Goal: Task Accomplishment & Management: Complete application form

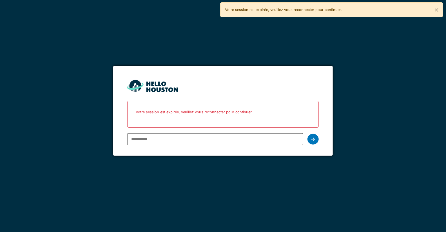
click at [148, 135] on input "email" at bounding box center [214, 139] width 175 height 12
click at [188, 137] on input "email" at bounding box center [214, 139] width 175 height 12
type input "**********"
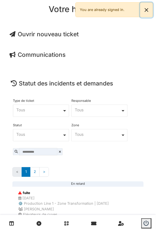
click at [148, 9] on button "Close" at bounding box center [146, 10] width 13 height 15
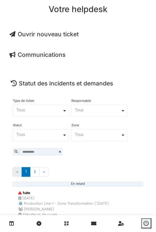
click at [71, 35] on span "Ouvrir nouveau ticket" at bounding box center [44, 34] width 69 height 7
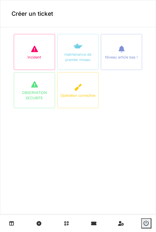
drag, startPoint x: 33, startPoint y: 57, endPoint x: 37, endPoint y: 60, distance: 5.2
click at [33, 57] on div "incident" at bounding box center [35, 57] width 14 height 5
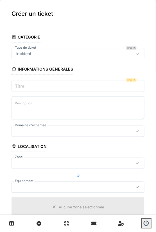
click at [25, 84] on label "Titre" at bounding box center [20, 86] width 12 height 7
click at [25, 84] on input "Titre" at bounding box center [78, 86] width 133 height 12
click at [36, 84] on input "Titre" at bounding box center [78, 86] width 133 height 12
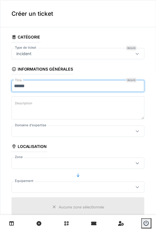
type input "*****"
click at [70, 126] on div at bounding box center [78, 131] width 133 height 11
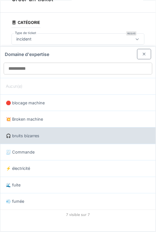
scroll to position [17, 0]
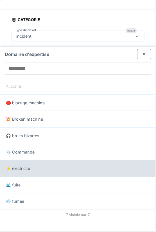
click at [32, 168] on div "⚡️ électricité" at bounding box center [78, 169] width 144 height 6
type input "***"
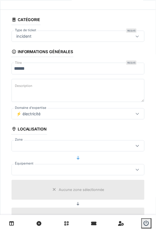
click at [43, 145] on div at bounding box center [69, 146] width 111 height 6
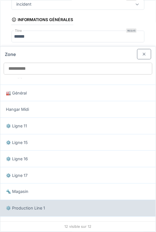
scroll to position [11, 0]
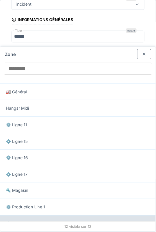
click at [48, 221] on div "⚙️ Production Line 2" at bounding box center [78, 224] width 144 height 6
type input "*****"
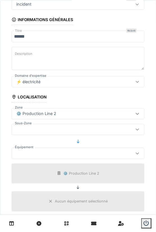
click at [37, 127] on div at bounding box center [69, 130] width 111 height 6
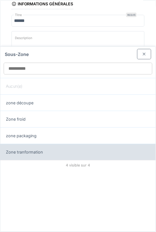
click at [52, 149] on div "Zone tranformation" at bounding box center [78, 152] width 144 height 6
type input "*****"
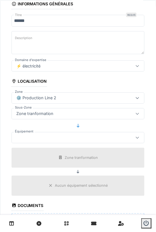
click at [44, 141] on div at bounding box center [78, 137] width 133 height 11
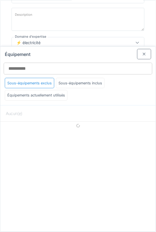
scroll to position [89, 0]
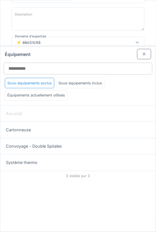
drag, startPoint x: 50, startPoint y: 147, endPoint x: 57, endPoint y: 149, distance: 7.2
click at [50, 147] on span "Convoyage - Double Spirales" at bounding box center [34, 146] width 56 height 6
type input "******"
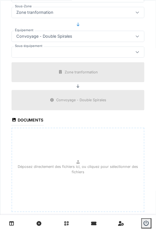
scroll to position [196, 0]
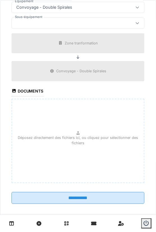
click at [62, 137] on p "Déposez directement des fichiers ici, ou cliquez pour sélectionner des fichiers" at bounding box center [78, 140] width 123 height 11
type input "**********"
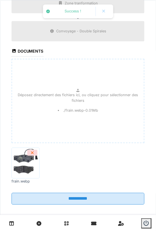
scroll to position [237, 0]
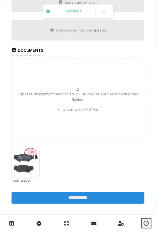
click at [87, 198] on input "**********" at bounding box center [78, 198] width 133 height 12
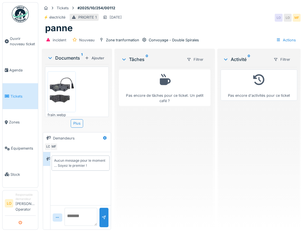
click at [18, 226] on button "submit" at bounding box center [20, 222] width 11 height 9
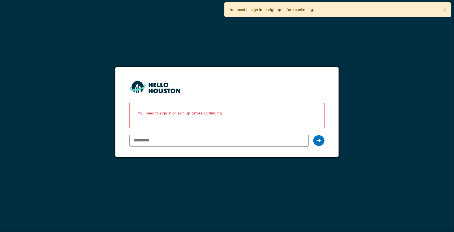
type input "**********"
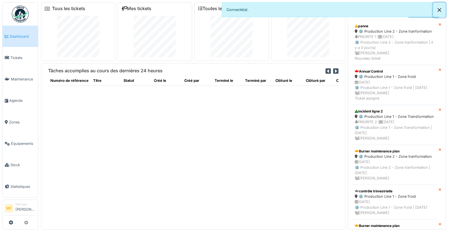
click at [441, 9] on button "Close" at bounding box center [439, 10] width 13 height 15
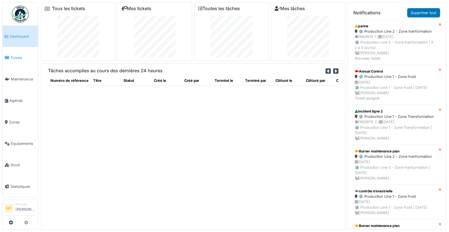
click at [15, 57] on span "Tickets" at bounding box center [22, 57] width 25 height 5
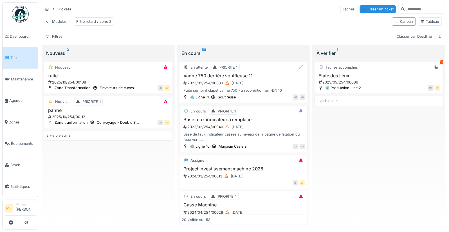
click at [198, 120] on h3 "Base feux indicateur à remplacer" at bounding box center [244, 119] width 124 height 5
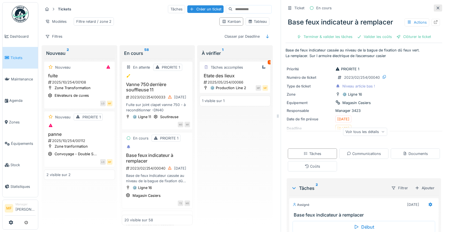
click at [436, 7] on icon at bounding box center [438, 8] width 5 height 4
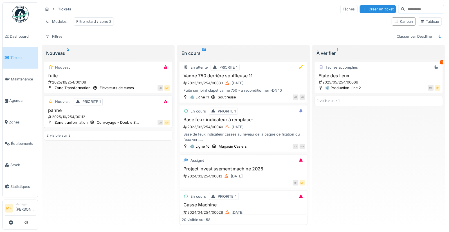
click at [57, 112] on h3 "panne" at bounding box center [108, 110] width 124 height 5
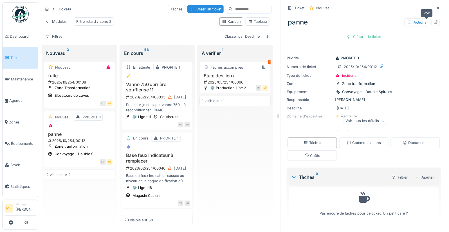
click at [434, 21] on icon at bounding box center [436, 22] width 4 height 4
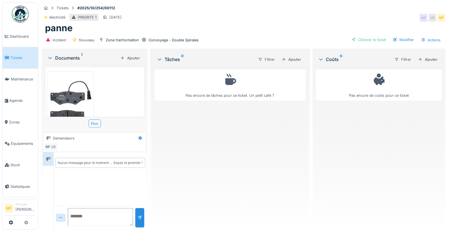
scroll to position [1, 0]
click at [170, 39] on div "Convoyage - Double Spirales" at bounding box center [174, 39] width 50 height 5
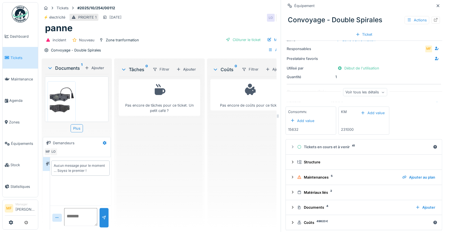
scroll to position [1, 0]
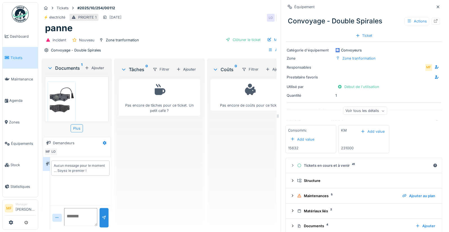
click at [345, 93] on div "Quantité 1" at bounding box center [364, 95] width 154 height 5
click at [361, 116] on div "Voir tous les détails" at bounding box center [365, 113] width 157 height 18
click at [358, 113] on div "Voir tous les détails" at bounding box center [365, 112] width 44 height 8
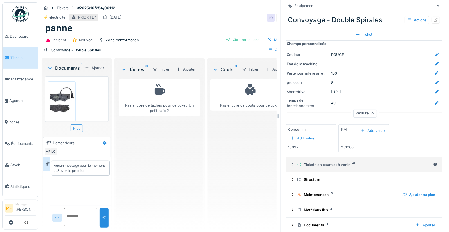
scroll to position [85, 0]
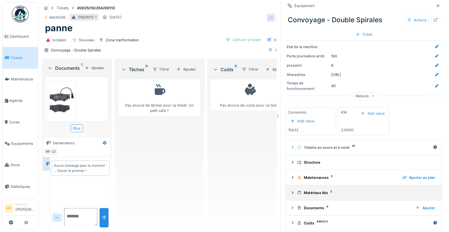
click at [315, 192] on summary "Matériaux liés 2" at bounding box center [364, 193] width 152 height 10
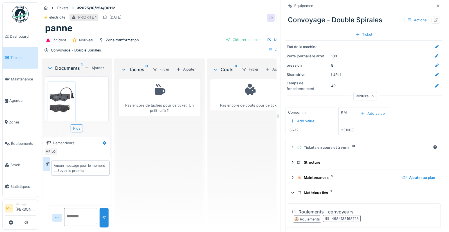
click at [316, 190] on div "Matériaux liés 2" at bounding box center [366, 192] width 138 height 5
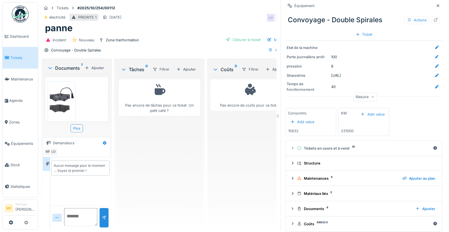
scroll to position [83, 0]
click at [437, 4] on icon at bounding box center [438, 5] width 3 height 3
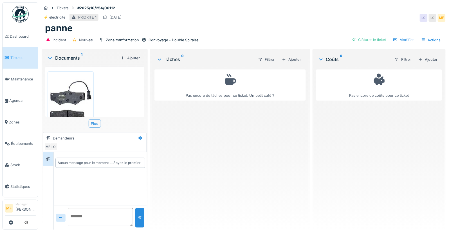
click at [292, 56] on div "Ajouter" at bounding box center [292, 60] width 24 height 8
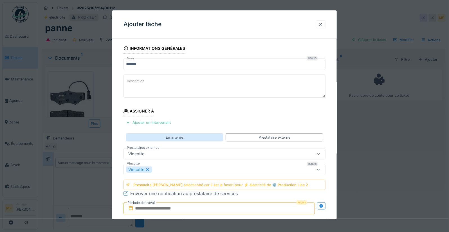
click at [173, 135] on div "En interne" at bounding box center [174, 137] width 17 height 5
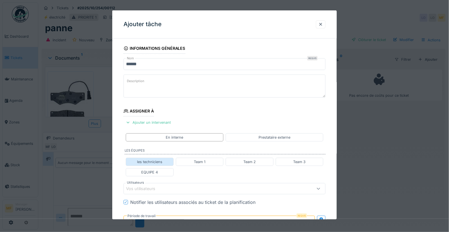
click at [155, 159] on div "les techniciens" at bounding box center [149, 161] width 25 height 5
click at [218, 187] on icon at bounding box center [220, 189] width 5 height 4
type input "****"
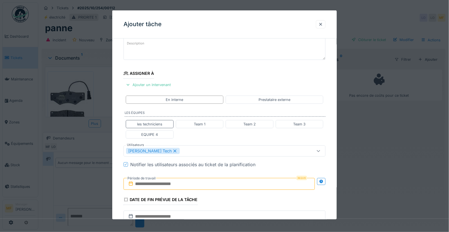
scroll to position [45, 0]
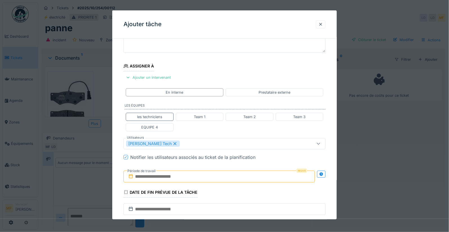
click at [154, 173] on input "text" at bounding box center [219, 177] width 191 height 12
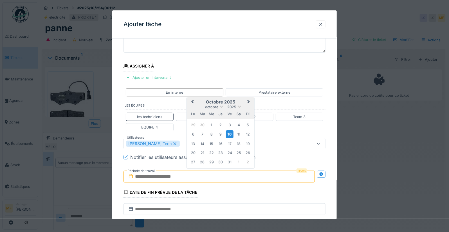
click at [230, 133] on div "10" at bounding box center [230, 134] width 8 height 8
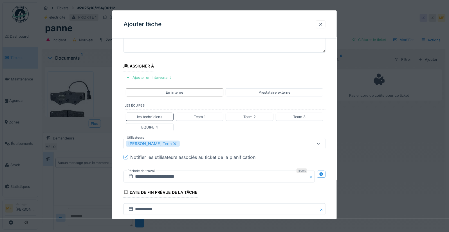
scroll to position [144, 0]
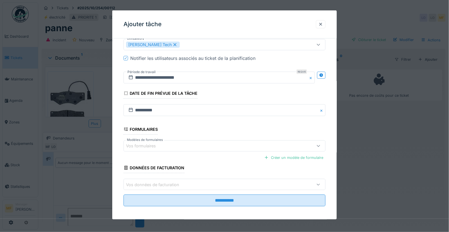
click at [140, 143] on div "Vos formulaires" at bounding box center [145, 146] width 38 height 6
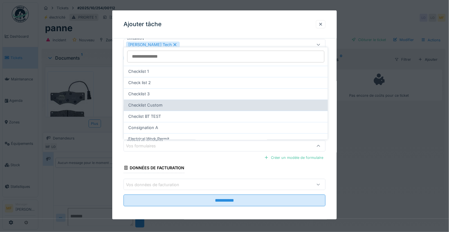
click at [161, 102] on span "Checklist Custom" at bounding box center [145, 105] width 34 height 6
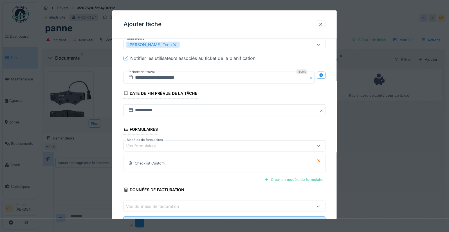
click at [265, 143] on div "Vos formulaires" at bounding box center [212, 146] width 173 height 6
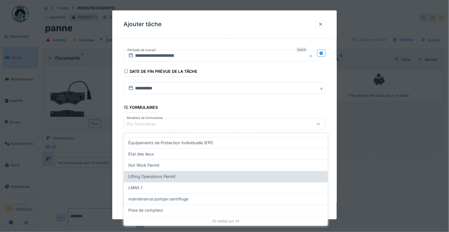
scroll to position [5, 0]
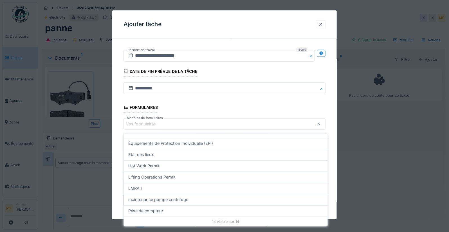
click at [174, 197] on span "maintenance pompe centrifuge" at bounding box center [158, 200] width 60 height 6
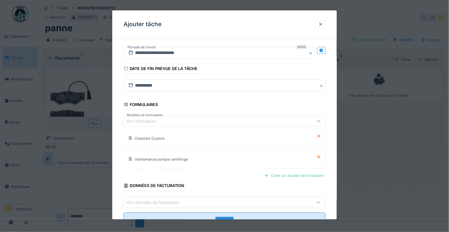
scroll to position [186, 0]
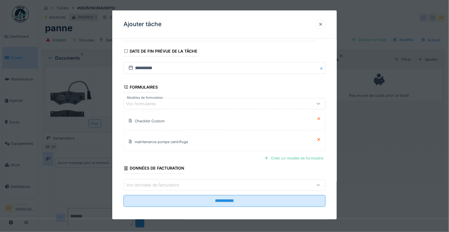
click at [173, 182] on div "Vos données de facturation" at bounding box center [156, 185] width 61 height 6
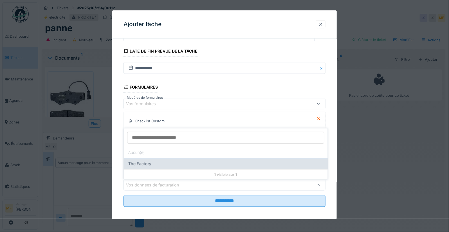
click at [151, 161] on span "The Factory" at bounding box center [139, 164] width 23 height 6
type input "***"
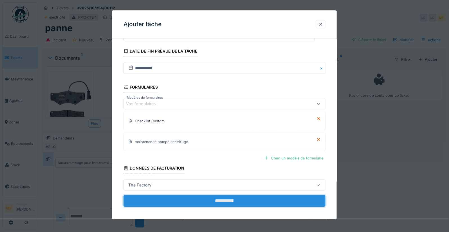
click at [234, 200] on input "**********" at bounding box center [225, 202] width 202 height 12
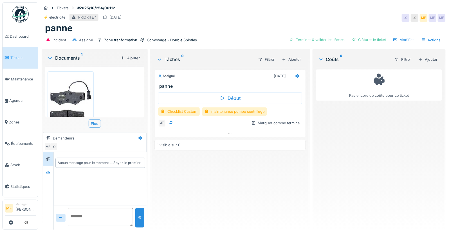
scroll to position [3, 0]
click at [26, 221] on button "submit" at bounding box center [26, 222] width 11 height 9
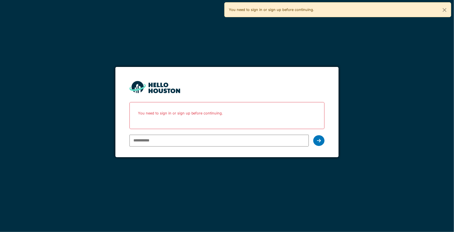
click at [143, 140] on input "email" at bounding box center [219, 141] width 180 height 12
type input "**********"
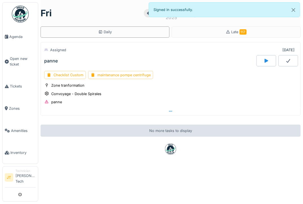
scroll to position [1, 0]
click at [232, 8] on button "Close" at bounding box center [293, 10] width 13 height 15
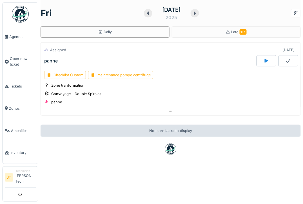
click at [232, 62] on div at bounding box center [266, 60] width 20 height 11
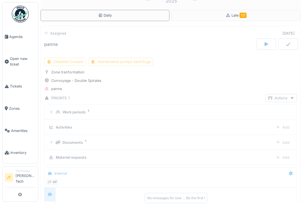
scroll to position [20, 0]
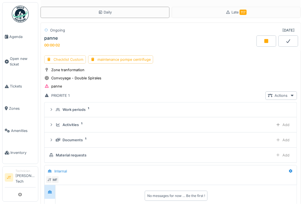
click at [62, 57] on div "Checklist Custom" at bounding box center [65, 59] width 42 height 8
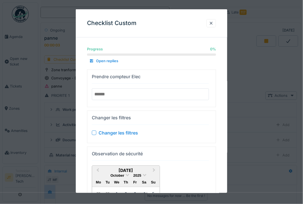
click at [110, 93] on input "number" at bounding box center [150, 94] width 117 height 12
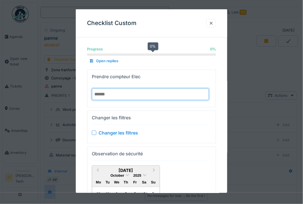
type input "****"
click at [124, 109] on div "Progress 0 % 0 % Open replies Prendre compteur Elec **** Changer les filtres Ch…" at bounding box center [151, 151] width 151 height 219
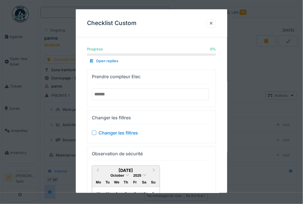
click at [93, 131] on div at bounding box center [94, 132] width 5 height 5
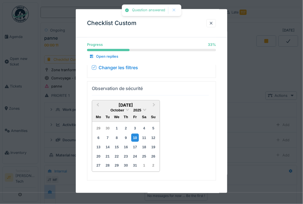
scroll to position [33, 0]
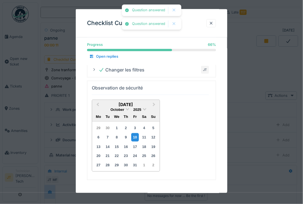
click at [133, 136] on div "10" at bounding box center [135, 137] width 8 height 8
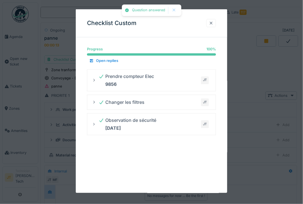
click at [212, 22] on div at bounding box center [211, 23] width 5 height 5
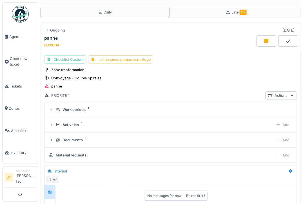
click at [113, 59] on div "maintenance pompe centrifuge" at bounding box center [120, 59] width 65 height 8
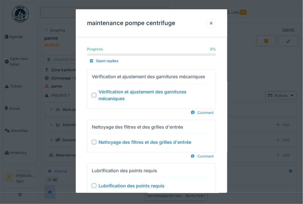
click at [93, 94] on div at bounding box center [94, 95] width 5 height 5
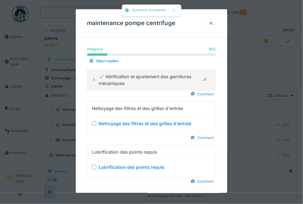
click at [93, 124] on div at bounding box center [94, 123] width 5 height 5
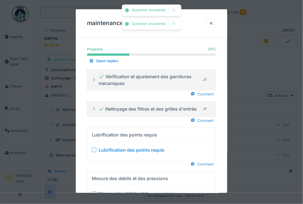
click at [94, 151] on div "Lubrification des points requis" at bounding box center [150, 149] width 117 height 7
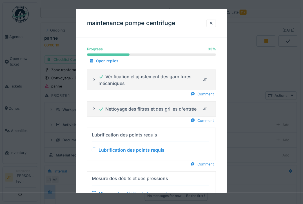
click at [94, 151] on div at bounding box center [94, 149] width 5 height 5
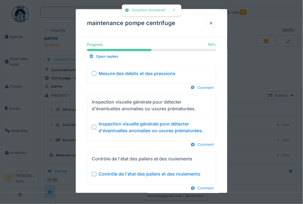
click at [93, 126] on div at bounding box center [94, 127] width 5 height 5
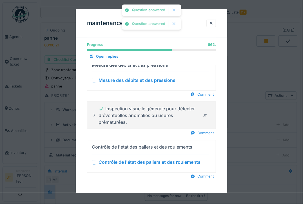
click at [93, 80] on div at bounding box center [94, 80] width 5 height 5
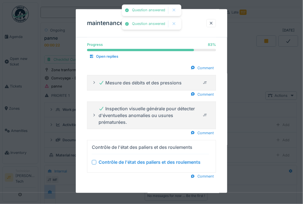
click at [94, 161] on div at bounding box center [94, 162] width 5 height 5
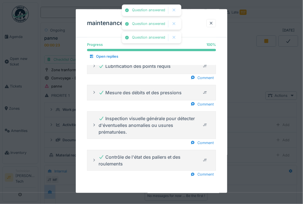
scroll to position [68, 0]
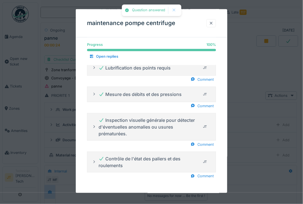
click at [212, 24] on div at bounding box center [211, 23] width 5 height 5
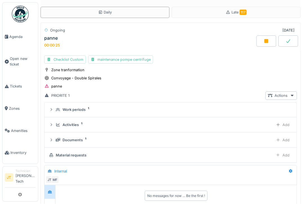
scroll to position [21, 0]
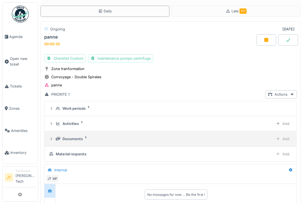
click at [232, 136] on div at bounding box center [278, 138] width 5 height 5
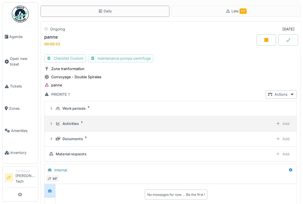
click at [232, 125] on summary "Activities 1 Add" at bounding box center [171, 123] width 248 height 10
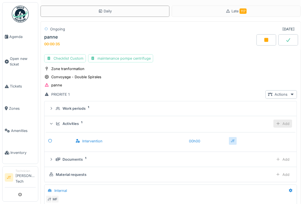
click at [232, 122] on icon at bounding box center [278, 124] width 5 height 4
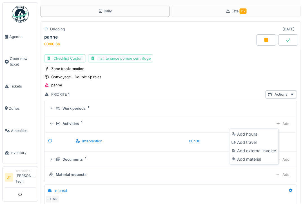
click at [232, 160] on div "Add material" at bounding box center [253, 159] width 46 height 8
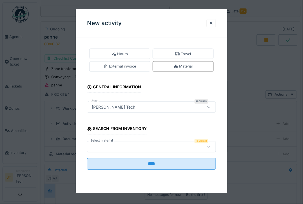
click at [114, 144] on div at bounding box center [142, 146] width 107 height 6
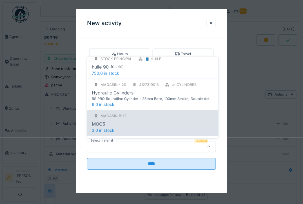
scroll to position [214, 0]
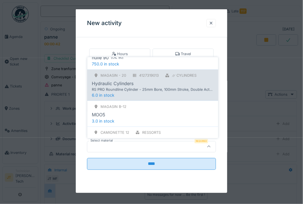
click at [115, 100] on div "Magasin - 20 4127319013 ⌭ Cylindres Hydraulic Cylinders RS PRO Roundline Cylind…" at bounding box center [152, 84] width 131 height 31
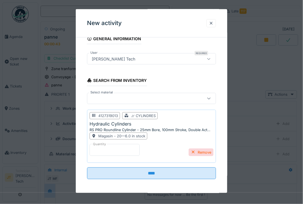
scroll to position [5, 0]
drag, startPoint x: 100, startPoint y: 150, endPoint x: 83, endPoint y: 145, distance: 17.5
click at [83, 145] on div "Hours Travel External invoice Material General information User Required John T…" at bounding box center [151, 94] width 151 height 201
click at [99, 151] on input "*" at bounding box center [114, 150] width 50 height 12
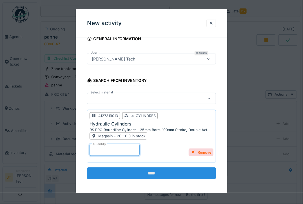
type input "*"
click at [173, 171] on input "****" at bounding box center [151, 173] width 129 height 12
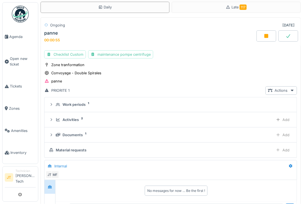
scroll to position [26, 0]
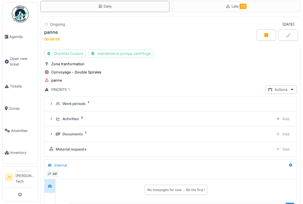
click at [232, 33] on icon at bounding box center [288, 35] width 6 height 5
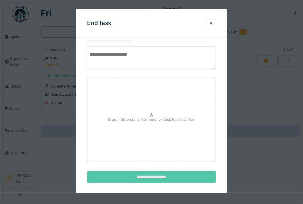
scroll to position [21, 0]
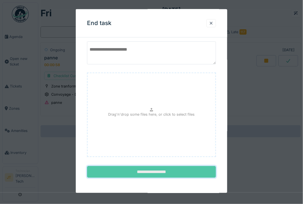
click at [151, 172] on input "**********" at bounding box center [151, 172] width 129 height 12
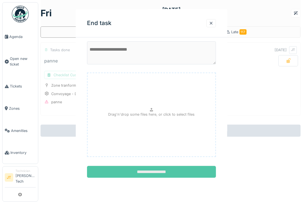
scroll to position [0, 0]
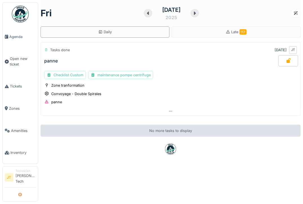
click at [18, 197] on button "submit" at bounding box center [20, 194] width 11 height 9
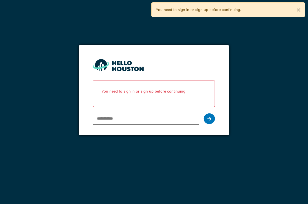
type input "**********"
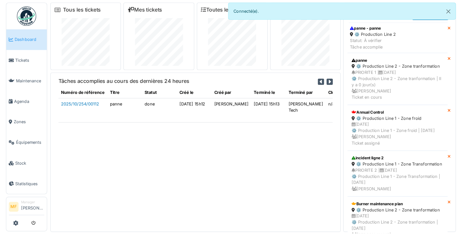
scroll to position [1, 0]
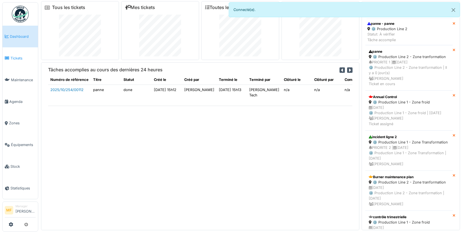
click at [21, 57] on span "Tickets" at bounding box center [22, 57] width 25 height 5
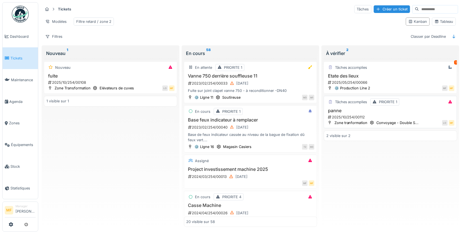
scroll to position [1, 0]
click at [340, 111] on h3 "panne" at bounding box center [390, 110] width 128 height 5
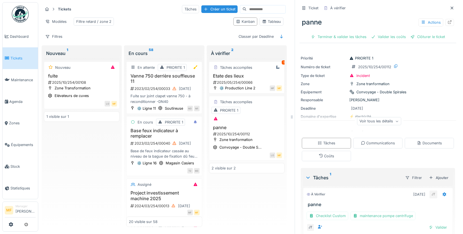
scroll to position [1, 0]
click at [448, 19] on icon at bounding box center [450, 21] width 5 height 4
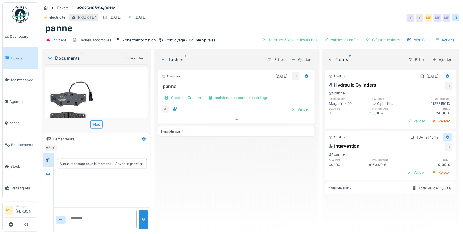
click at [446, 137] on div at bounding box center [448, 136] width 5 height 5
click at [430, 147] on div "Modifier" at bounding box center [418, 148] width 27 height 8
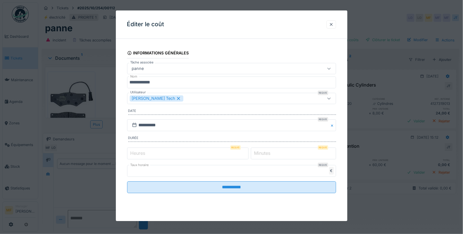
click at [133, 156] on input "*" at bounding box center [188, 153] width 122 height 12
click at [127, 181] on input "**********" at bounding box center [231, 187] width 209 height 12
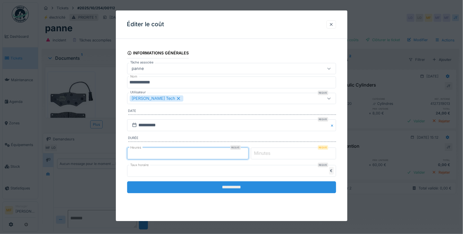
type input "*"
click at [218, 188] on input "**********" at bounding box center [231, 187] width 209 height 12
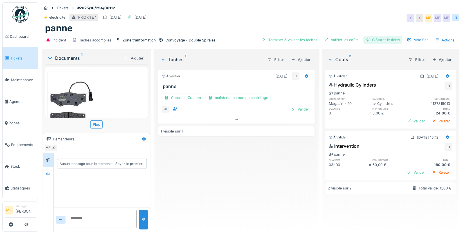
click at [369, 41] on div "Clôturer le ticket" at bounding box center [383, 40] width 39 height 8
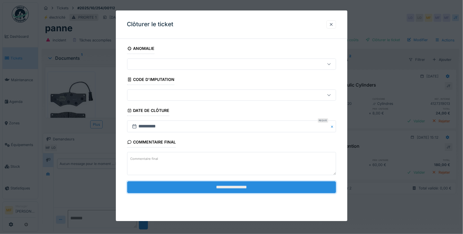
click at [240, 188] on input "**********" at bounding box center [231, 187] width 209 height 12
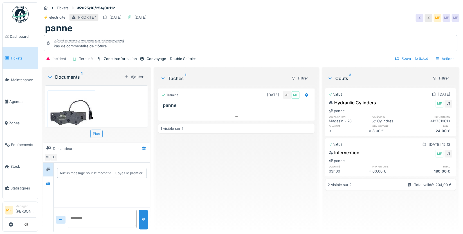
scroll to position [5, 0]
click at [7, 222] on div at bounding box center [20, 223] width 31 height 9
click at [8, 224] on div at bounding box center [20, 223] width 31 height 9
click at [11, 224] on icon at bounding box center [11, 224] width 5 height 5
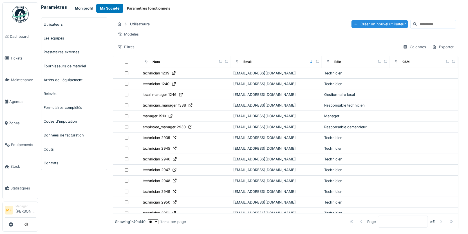
click at [73, 6] on button "Mon profil" at bounding box center [83, 8] width 25 height 9
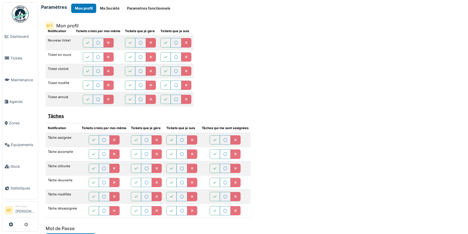
scroll to position [294, 0]
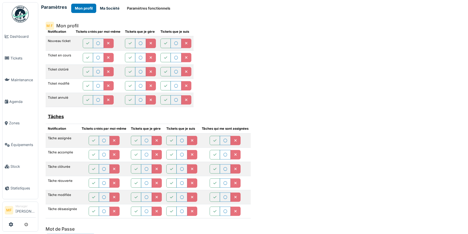
click at [104, 11] on button "Ma Société" at bounding box center [109, 8] width 27 height 9
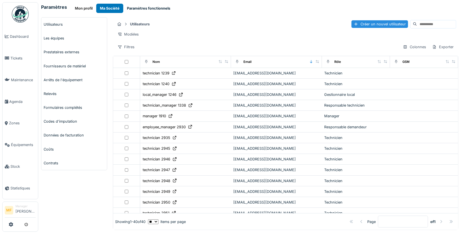
click at [129, 5] on button "Paramètres fonctionnels" at bounding box center [148, 8] width 51 height 9
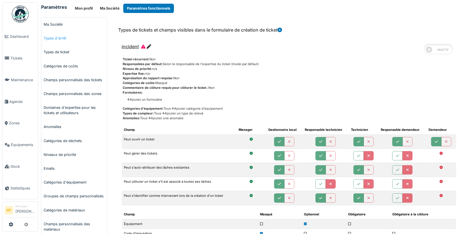
click at [63, 38] on link "Types d'arrêt" at bounding box center [74, 38] width 66 height 14
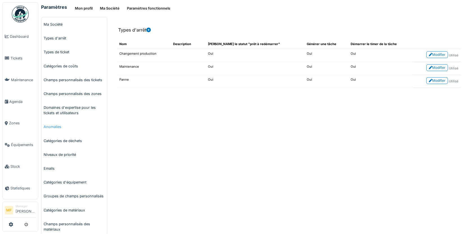
click at [55, 129] on link "Anomalies" at bounding box center [74, 127] width 66 height 14
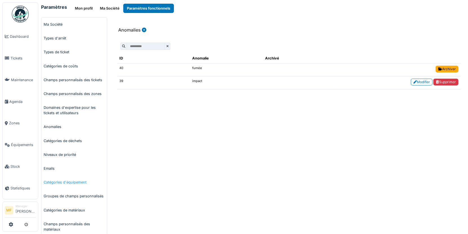
click at [64, 180] on link "Catégories d'équipement" at bounding box center [74, 182] width 66 height 14
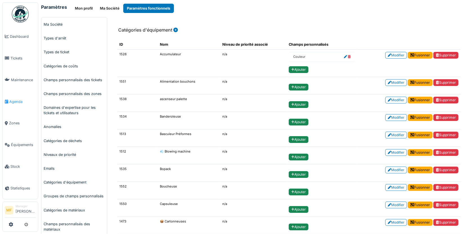
click at [13, 99] on span "Agenda" at bounding box center [22, 101] width 26 height 5
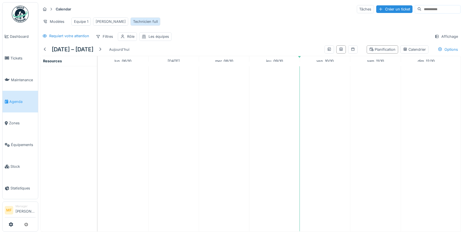
click at [133, 21] on div "Technicien full" at bounding box center [145, 21] width 25 height 5
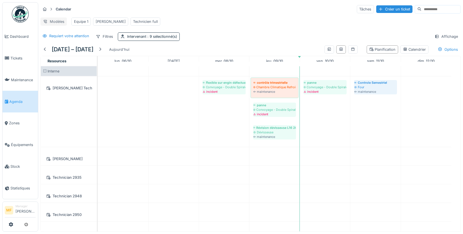
click at [65, 21] on div "Modèles" at bounding box center [54, 21] width 26 height 8
drag, startPoint x: 95, startPoint y: 6, endPoint x: 99, endPoint y: 12, distance: 7.2
click at [96, 6] on div "Calendar Tâches Créer un ticket" at bounding box center [251, 9] width 420 height 9
click at [73, 39] on div "Requiert votre attention" at bounding box center [69, 35] width 40 height 5
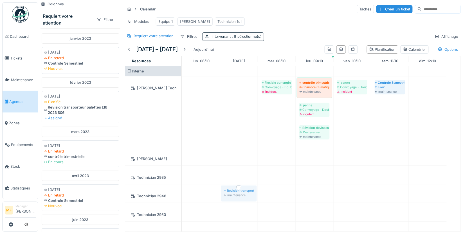
drag, startPoint x: 73, startPoint y: 110, endPoint x: 249, endPoint y: 193, distance: 194.2
click at [249, 193] on div "Colonnes Requiert votre attention Filtrer [DATE] [DATE] En retard Controle Seme…" at bounding box center [250, 117] width 425 height 234
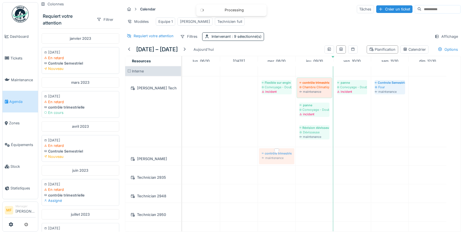
drag, startPoint x: 56, startPoint y: 192, endPoint x: 270, endPoint y: 162, distance: 216.1
click at [270, 162] on div "Colonnes Requiert votre attention Filtrer [DATE] [DATE] En retard Controle Seme…" at bounding box center [250, 117] width 425 height 234
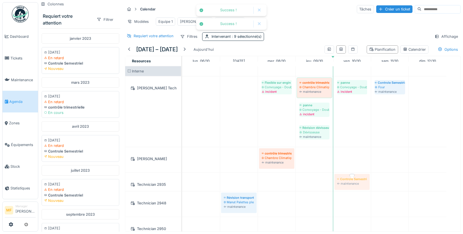
drag, startPoint x: 59, startPoint y: 149, endPoint x: 340, endPoint y: 183, distance: 282.6
click at [340, 183] on div "Colonnes Requiert votre attention Filtrer [DATE] [DATE] En retard Controle Seme…" at bounding box center [250, 117] width 425 height 234
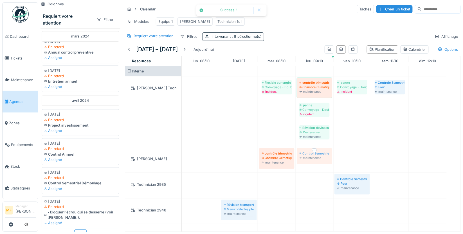
scroll to position [1, 0]
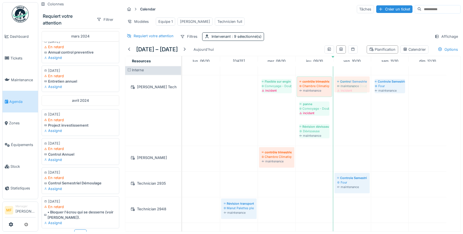
drag, startPoint x: 64, startPoint y: 166, endPoint x: 356, endPoint y: 128, distance: 294.5
click at [356, 128] on div "Colonnes Requiert votre attention Filtrer [DATE] [DATE] En retard Controle Seme…" at bounding box center [250, 117] width 425 height 234
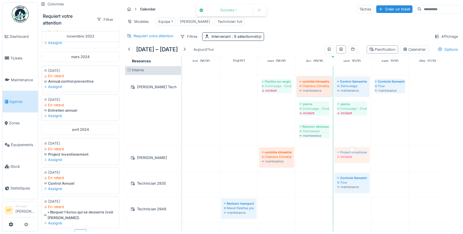
drag, startPoint x: 183, startPoint y: 162, endPoint x: 336, endPoint y: 151, distance: 153.5
click at [364, 151] on div "Colonnes Requiert votre attention Filtrer [DATE] [DATE] En retard Controle Seme…" at bounding box center [250, 117] width 425 height 234
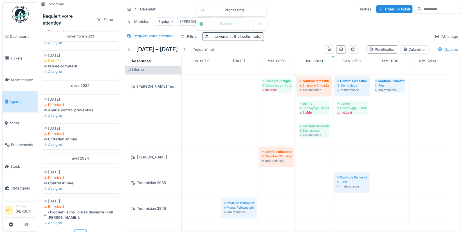
scroll to position [2, 0]
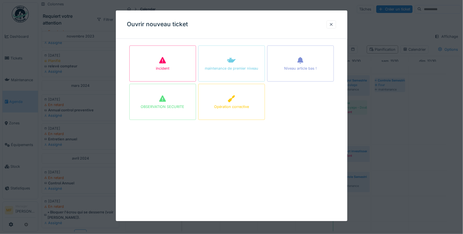
drag, startPoint x: 332, startPoint y: 24, endPoint x: 319, endPoint y: 66, distance: 43.3
click at [332, 24] on div at bounding box center [331, 24] width 5 height 5
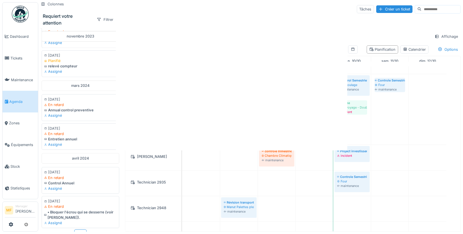
scroll to position [0, 0]
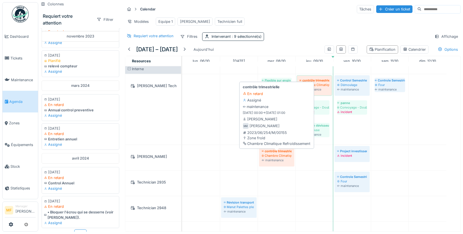
click at [267, 150] on div "contrôle trimestrielle Chambre Climatique Refroidissement maintenance" at bounding box center [277, 155] width 33 height 17
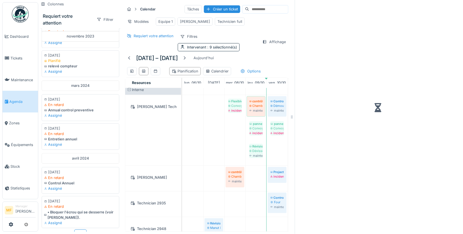
scroll to position [4, 0]
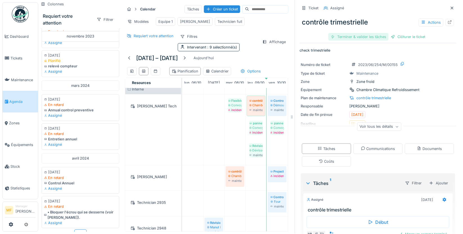
click at [360, 38] on div "Terminer & valider les tâches" at bounding box center [358, 37] width 60 height 8
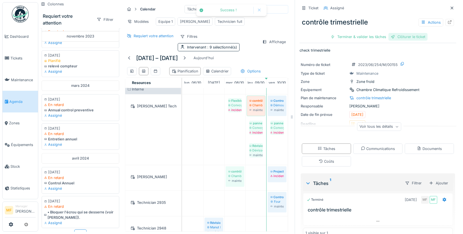
click at [404, 38] on div "Clôturer le ticket" at bounding box center [408, 37] width 39 height 8
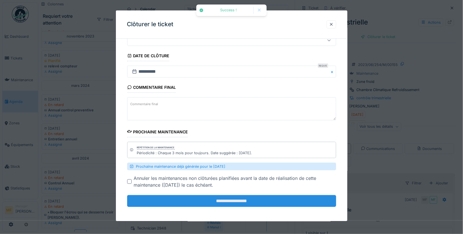
click at [226, 202] on input "**********" at bounding box center [231, 201] width 209 height 12
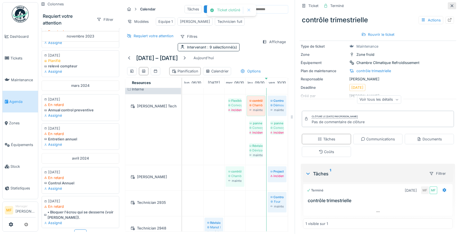
click at [451, 4] on icon at bounding box center [452, 5] width 3 height 3
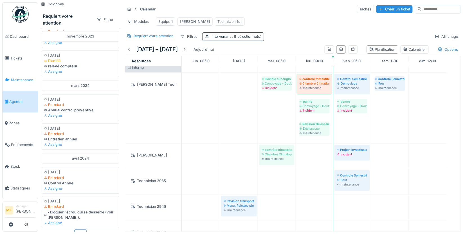
click at [21, 78] on span "Maintenance" at bounding box center [23, 79] width 25 height 5
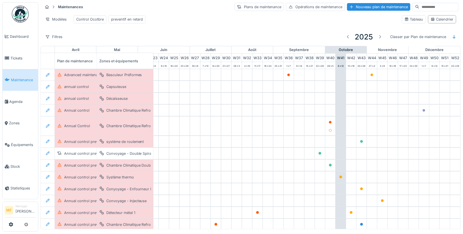
scroll to position [1, 257]
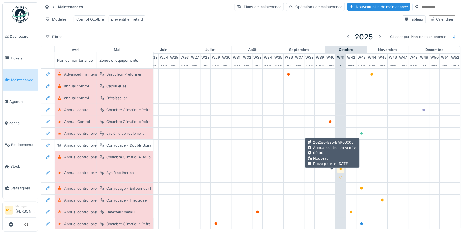
click at [340, 170] on icon at bounding box center [341, 168] width 3 height 3
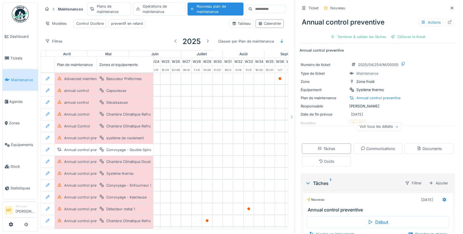
scroll to position [1, 0]
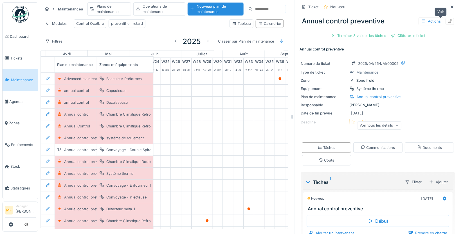
click at [448, 20] on icon at bounding box center [450, 21] width 5 height 4
click at [451, 6] on icon at bounding box center [452, 6] width 3 height 3
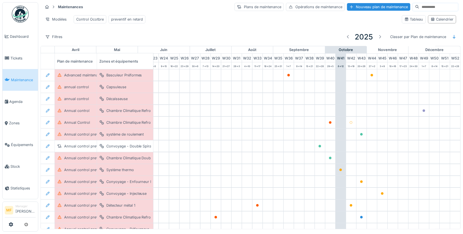
scroll to position [0, 257]
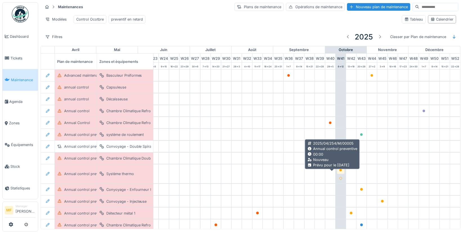
click at [339, 172] on div at bounding box center [340, 169] width 3 height 5
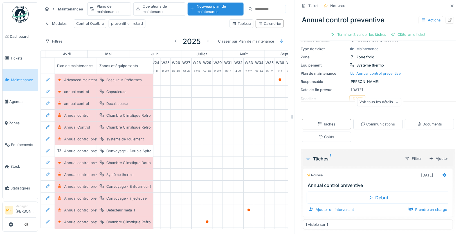
scroll to position [24, 0]
click at [330, 209] on div "Ajouter un intervenant" at bounding box center [332, 210] width 50 height 8
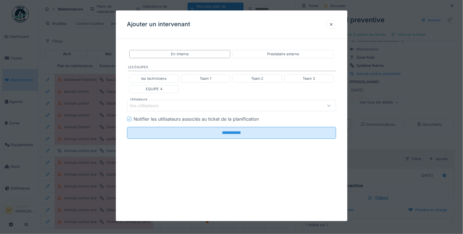
click at [156, 104] on div "Vos utilisateurs" at bounding box center [148, 105] width 37 height 6
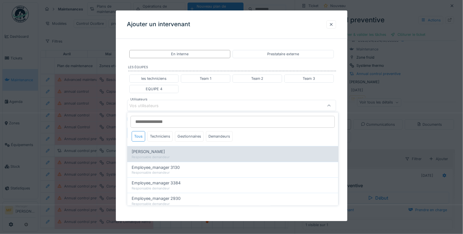
click at [162, 153] on div "Emily Dupont" at bounding box center [233, 151] width 202 height 6
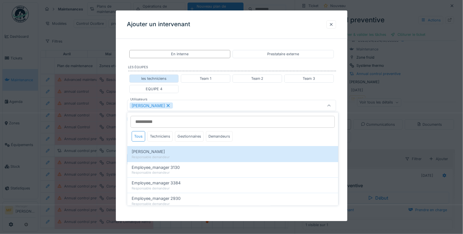
click at [161, 75] on div "les techniciens" at bounding box center [154, 78] width 50 height 8
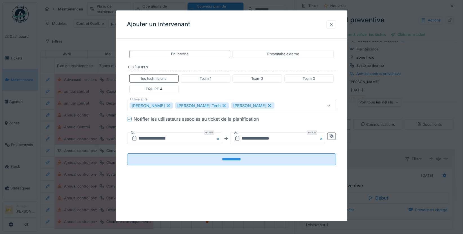
click at [167, 104] on icon at bounding box center [168, 105] width 3 height 3
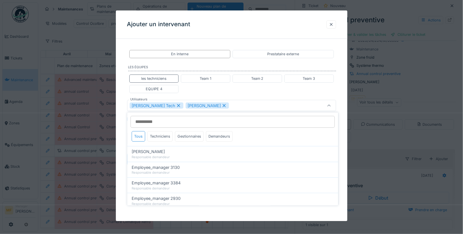
click at [222, 104] on icon at bounding box center [224, 106] width 5 height 4
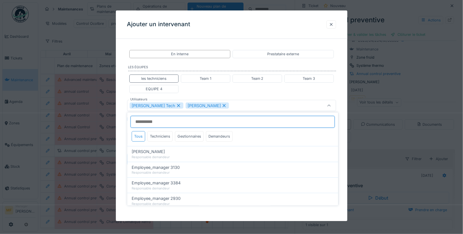
type input "****"
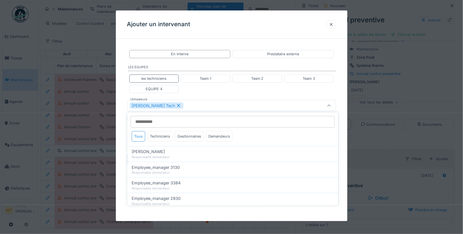
click at [248, 26] on div "Ajouter un intervenant" at bounding box center [232, 24] width 232 height 28
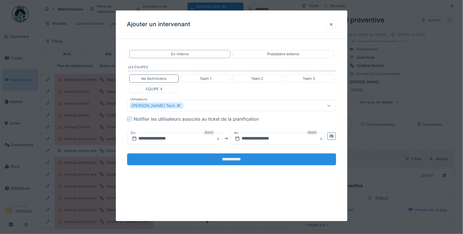
click at [234, 161] on input "**********" at bounding box center [231, 159] width 209 height 12
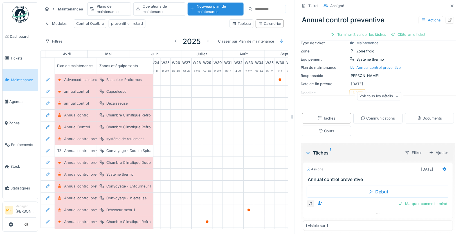
scroll to position [33, 0]
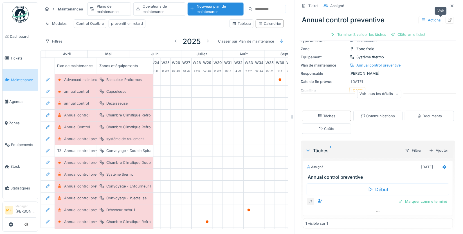
click at [446, 21] on div at bounding box center [450, 20] width 8 height 7
click at [450, 6] on icon at bounding box center [452, 6] width 5 height 4
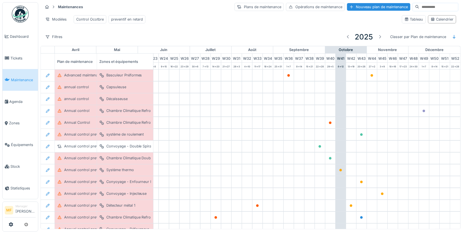
scroll to position [1, 0]
click at [16, 185] on span "Statistiques" at bounding box center [22, 187] width 25 height 5
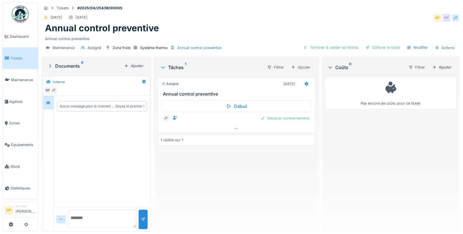
scroll to position [1, 0]
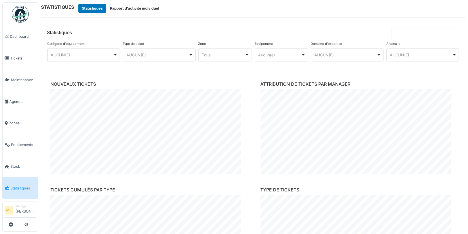
scroll to position [245, 0]
click at [19, 18] on img at bounding box center [20, 14] width 17 height 17
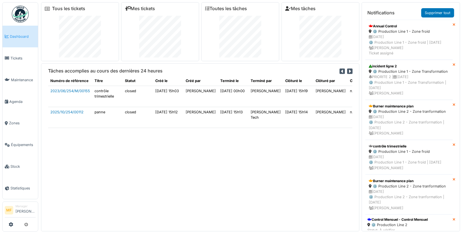
click at [347, 71] on icon at bounding box center [349, 71] width 5 height 6
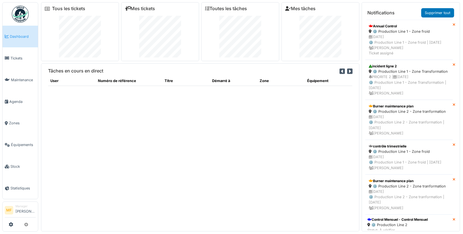
click at [347, 71] on icon at bounding box center [349, 71] width 5 height 6
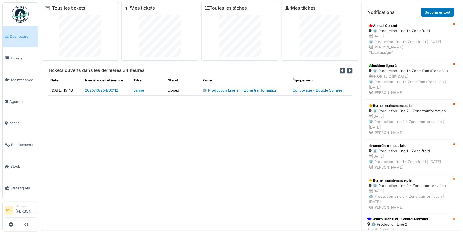
scroll to position [1, 0]
click at [340, 69] on icon at bounding box center [342, 70] width 5 height 6
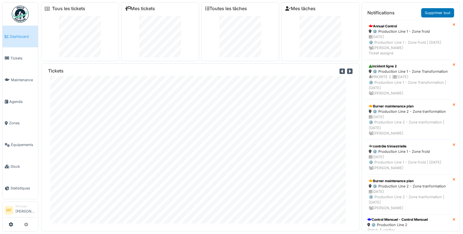
scroll to position [0, 0]
click at [17, 186] on span "Statistiques" at bounding box center [22, 187] width 25 height 5
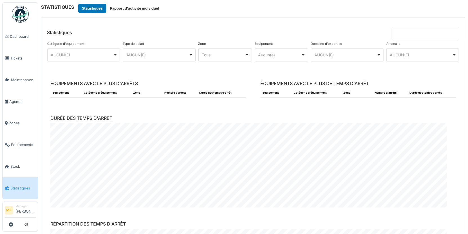
click at [91, 59] on div "******** AUCUN(E) Remove item" at bounding box center [83, 54] width 73 height 13
click at [122, 33] on header "Statistiques" at bounding box center [252, 28] width 423 height 23
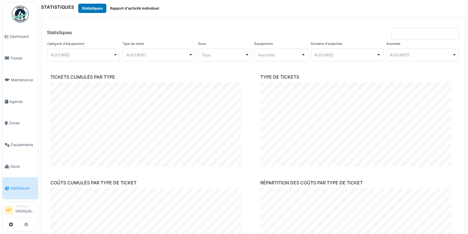
scroll to position [359, 0]
click at [270, 57] on div "Aucun(e) Remove item" at bounding box center [281, 55] width 49 height 8
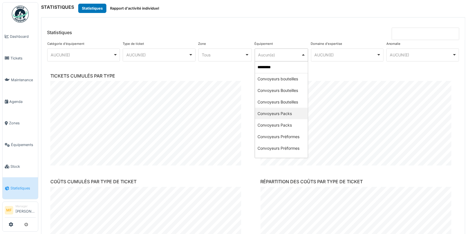
scroll to position [0, 0]
type input "*********"
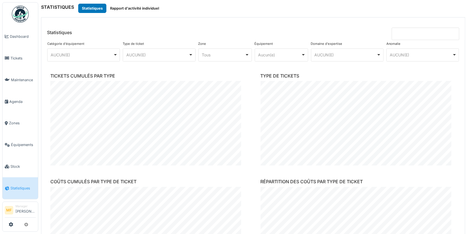
click at [280, 26] on header "Statistiques" at bounding box center [252, 28] width 423 height 23
